Goal: Transaction & Acquisition: Subscribe to service/newsletter

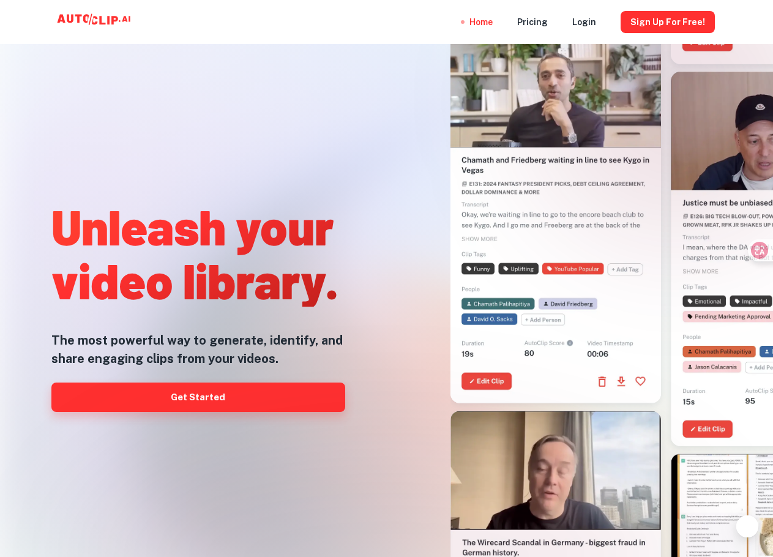
click at [261, 389] on link "Get Started" at bounding box center [198, 397] width 294 height 29
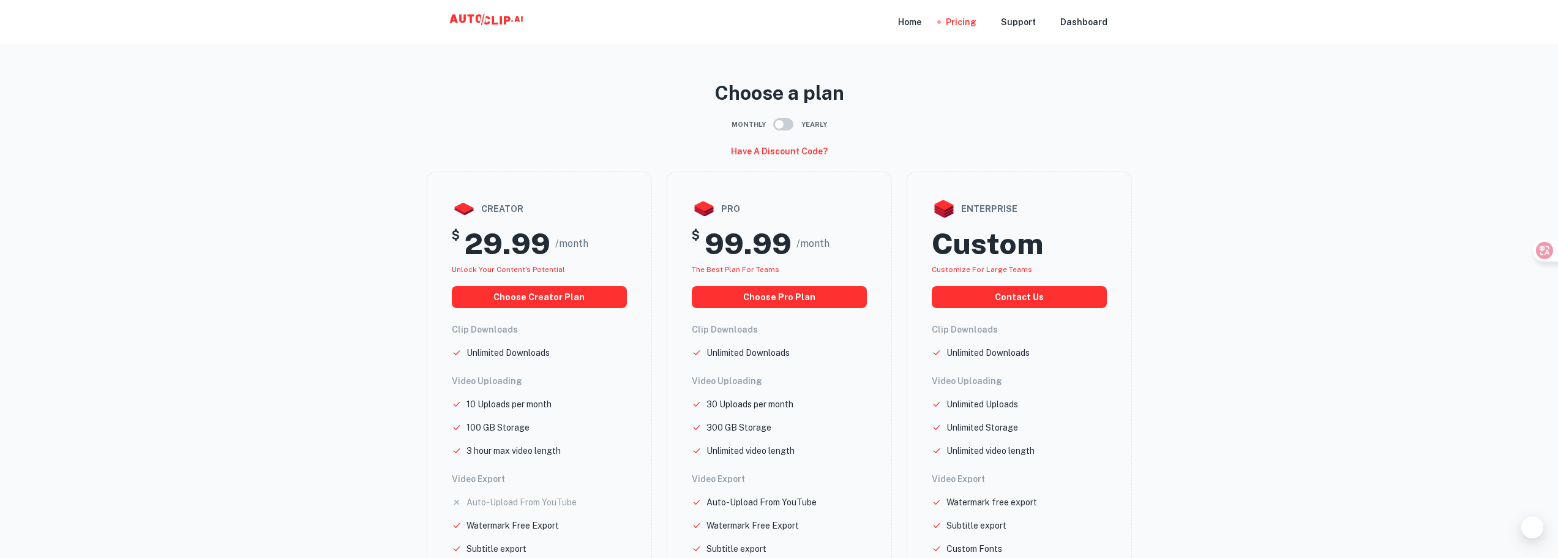
click at [1258, 77] on main "Choose a plan Monthly Yearly Have a discount code? creator $ 29.99 /month Unloc…" at bounding box center [779, 399] width 1558 height 779
click at [917, 30] on div "Home" at bounding box center [909, 22] width 23 height 44
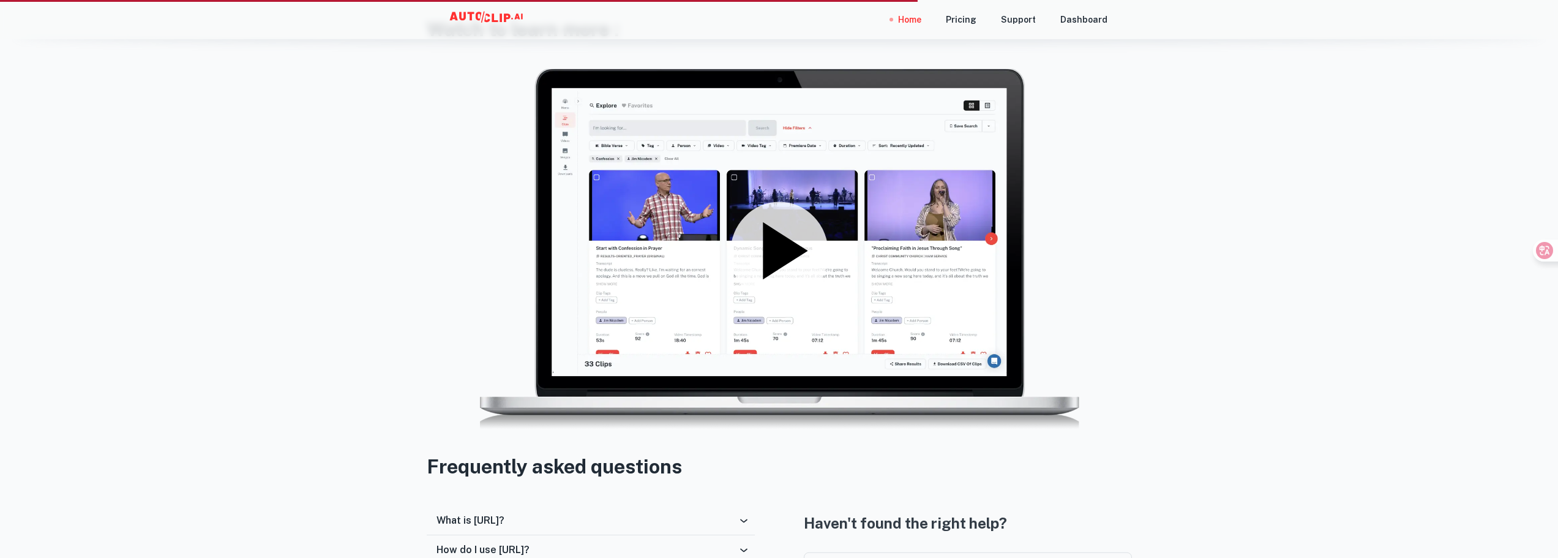
scroll to position [2020, 0]
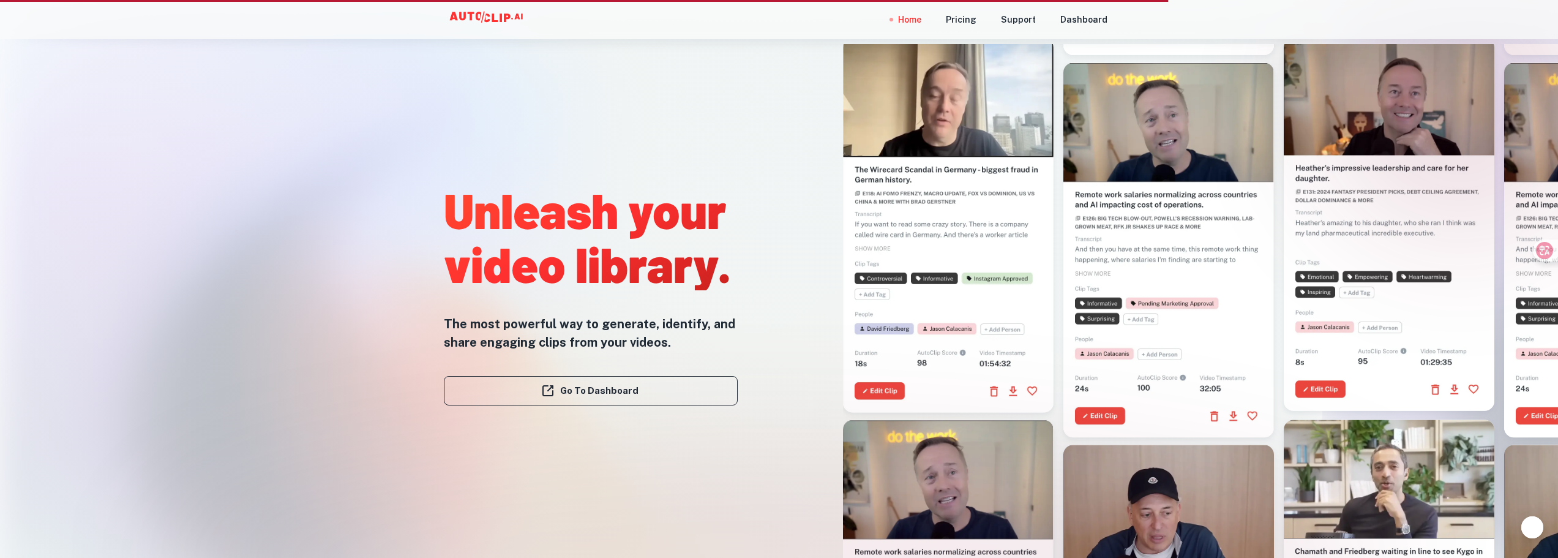
scroll to position [2020, 0]
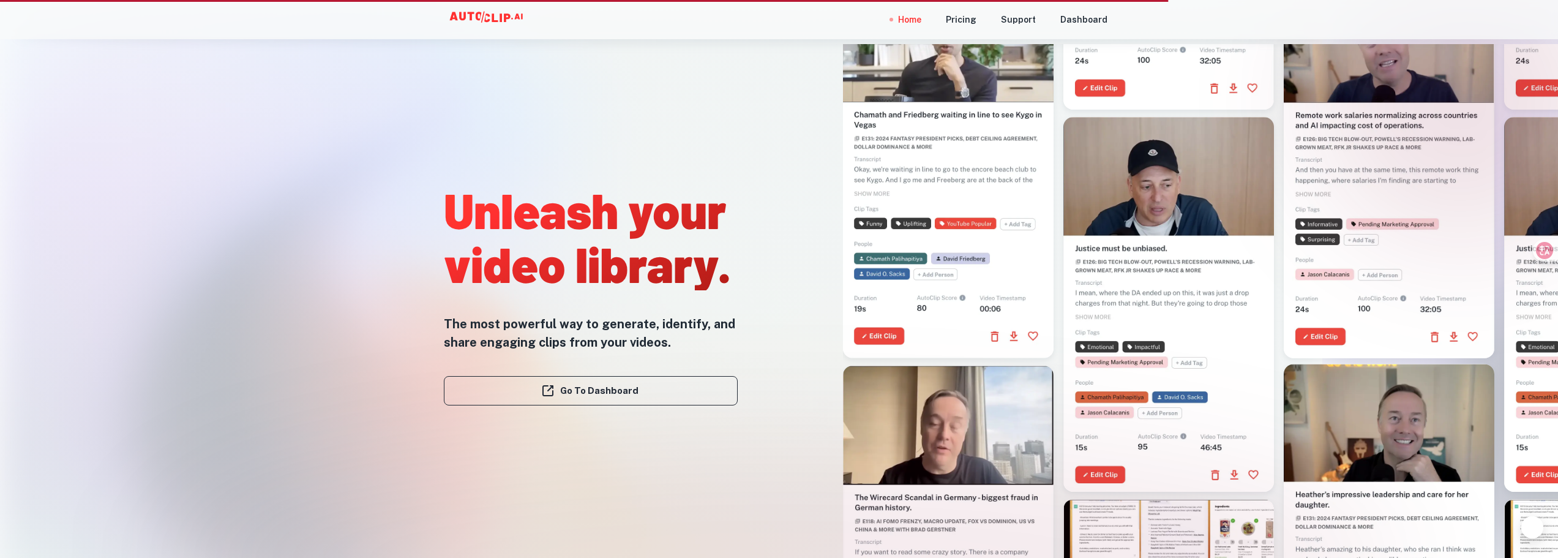
scroll to position [2020, 0]
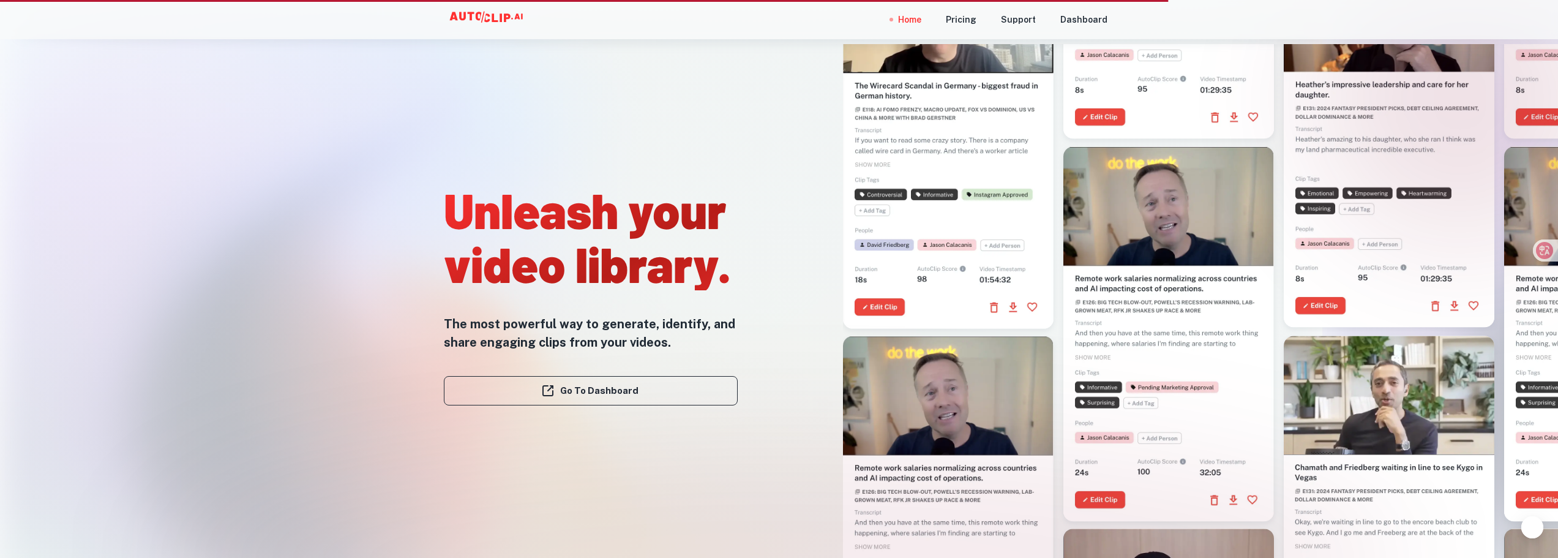
scroll to position [2020, 0]
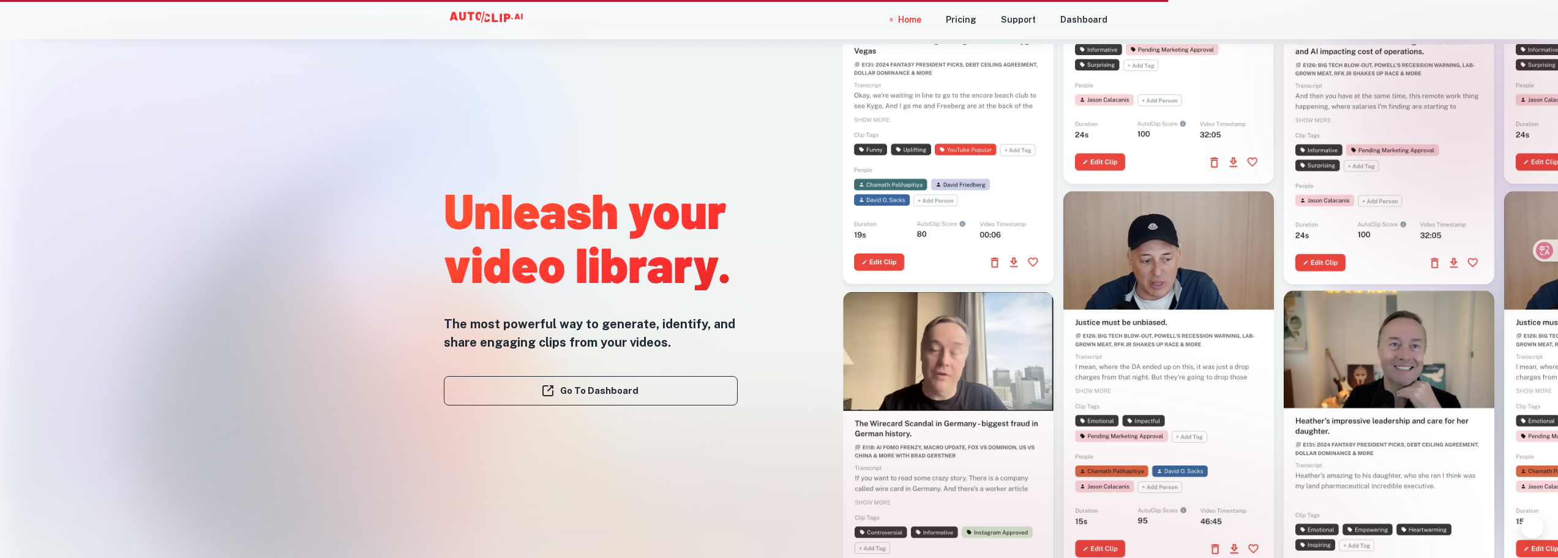
scroll to position [2020, 0]
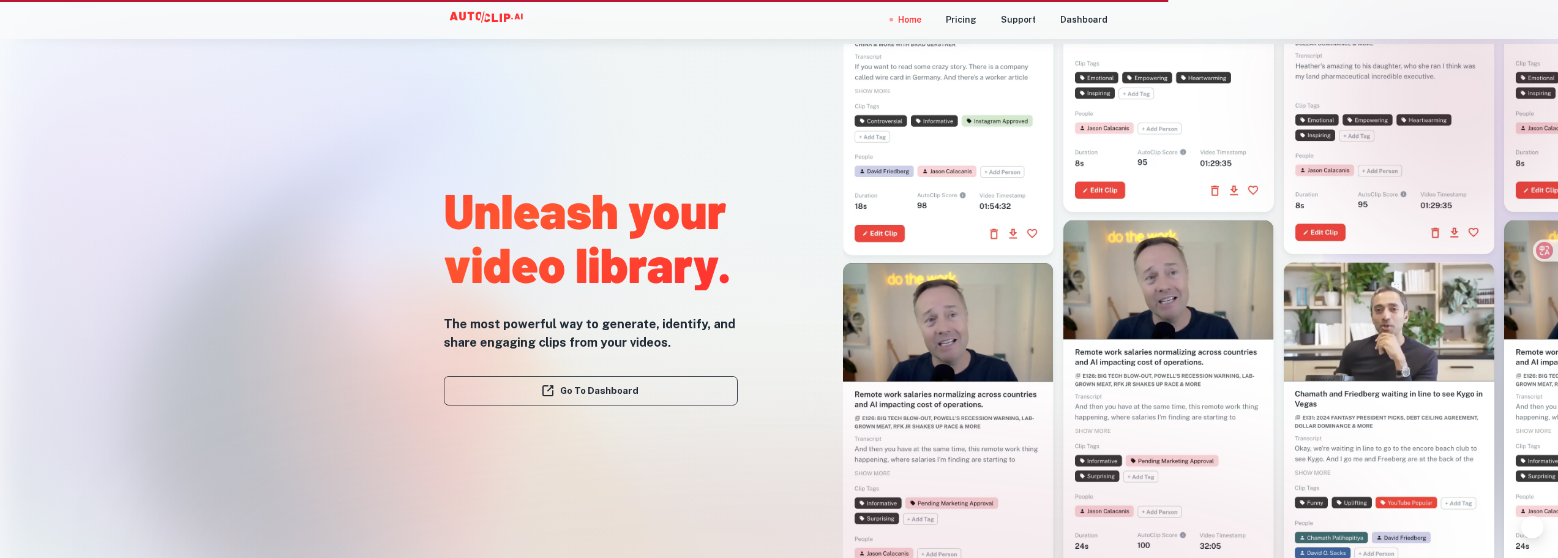
scroll to position [2020, 0]
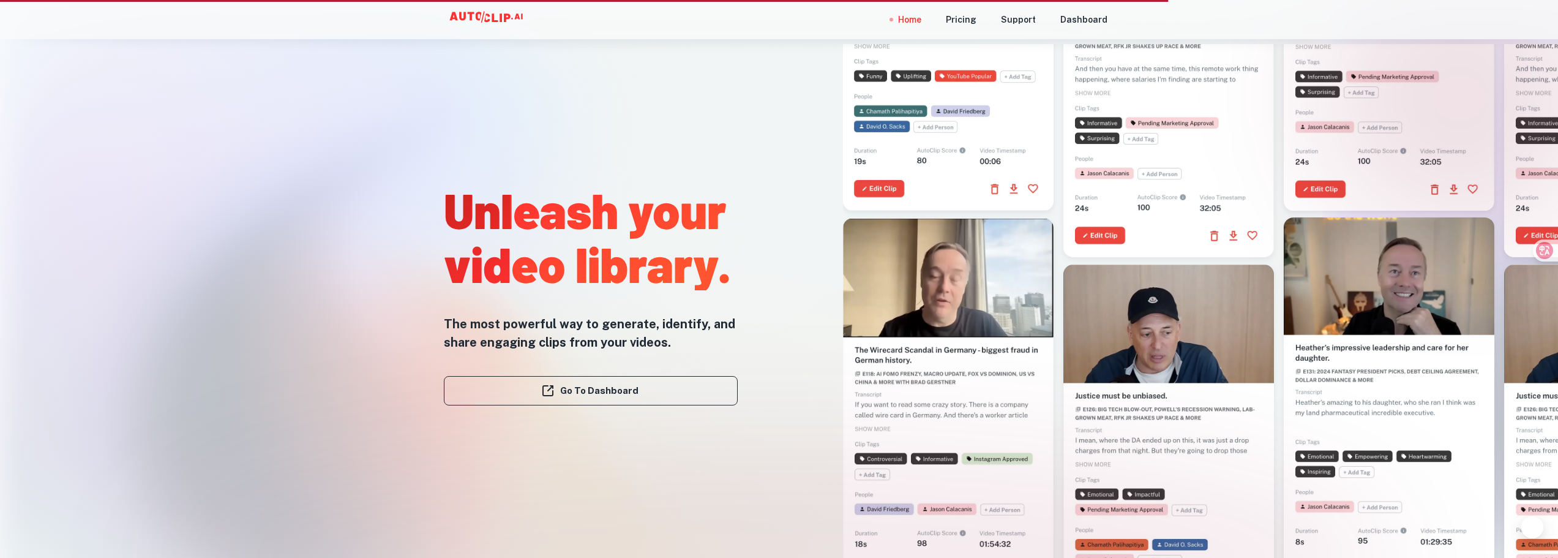
scroll to position [2020, 0]
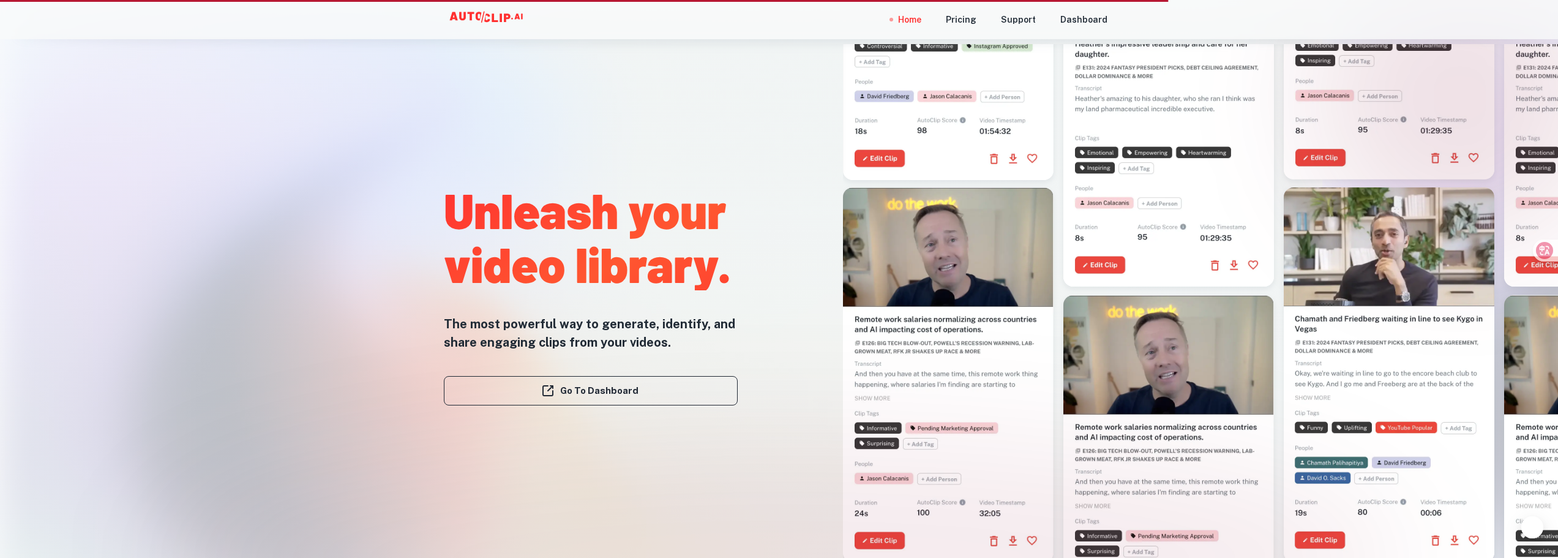
scroll to position [2020, 0]
